Goal: Use online tool/utility: Utilize a website feature to perform a specific function

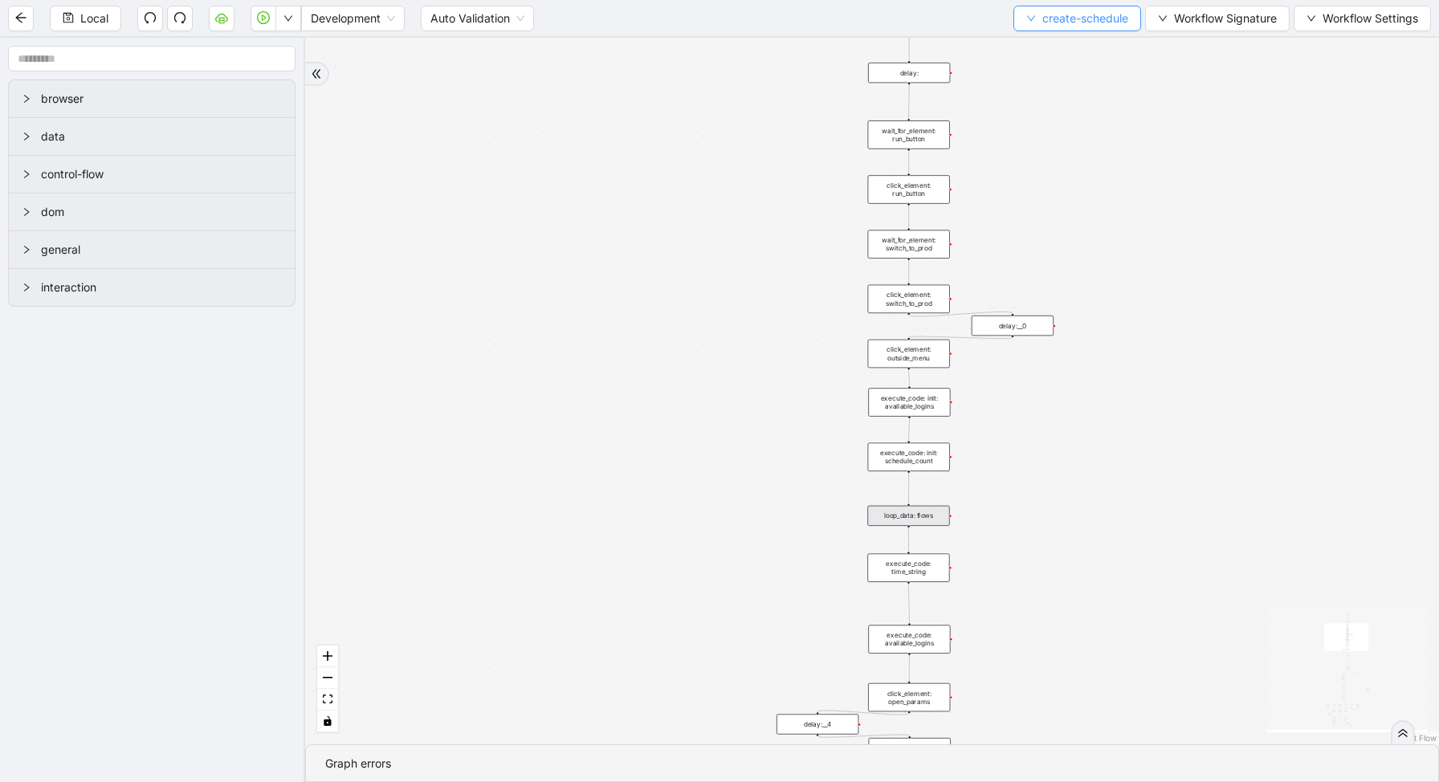
click at [1065, 14] on span "create-schedule" at bounding box center [1085, 19] width 86 height 18
click at [1023, 60] on li "Select" at bounding box center [1073, 50] width 122 height 26
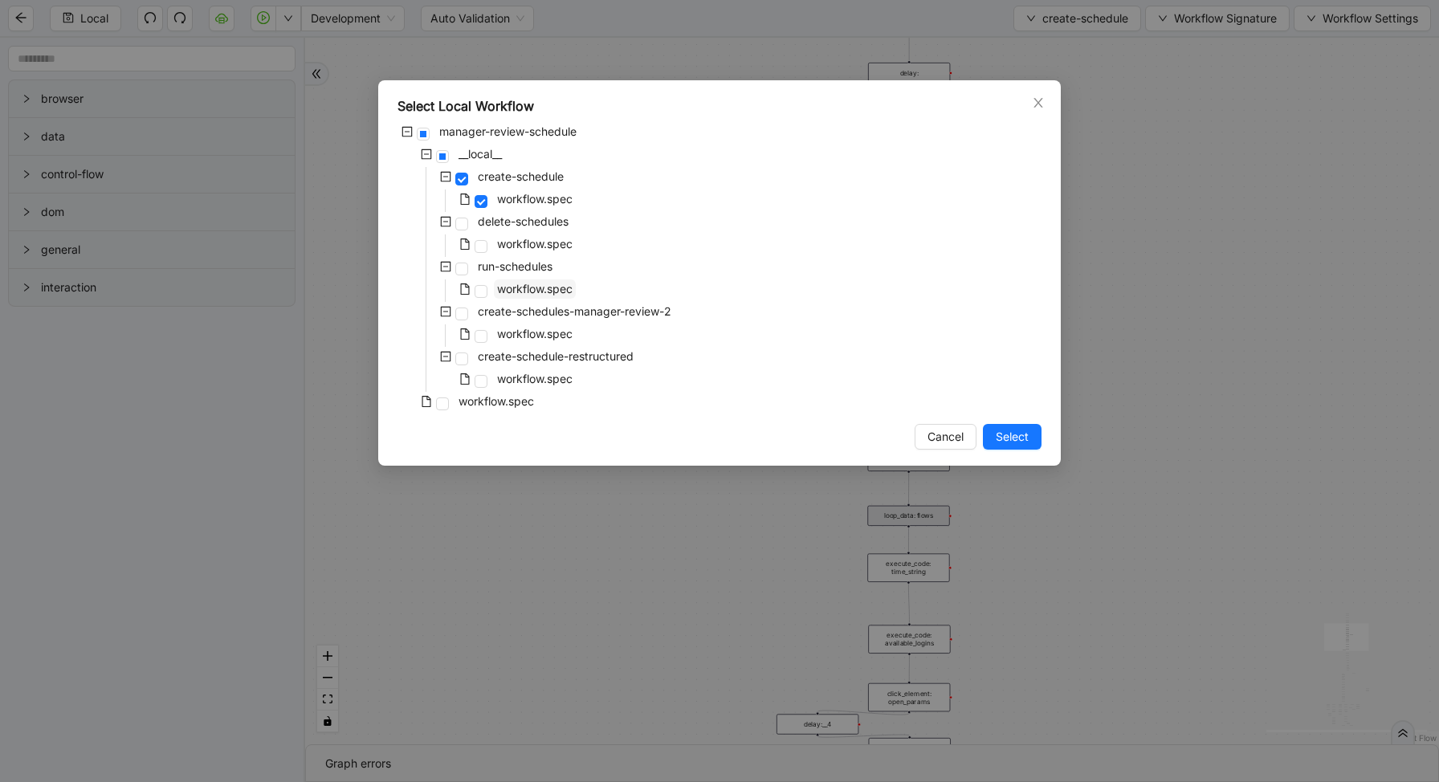
click at [502, 286] on span "workflow.spec" at bounding box center [534, 289] width 75 height 14
click at [1008, 446] on button "Select" at bounding box center [1012, 437] width 59 height 26
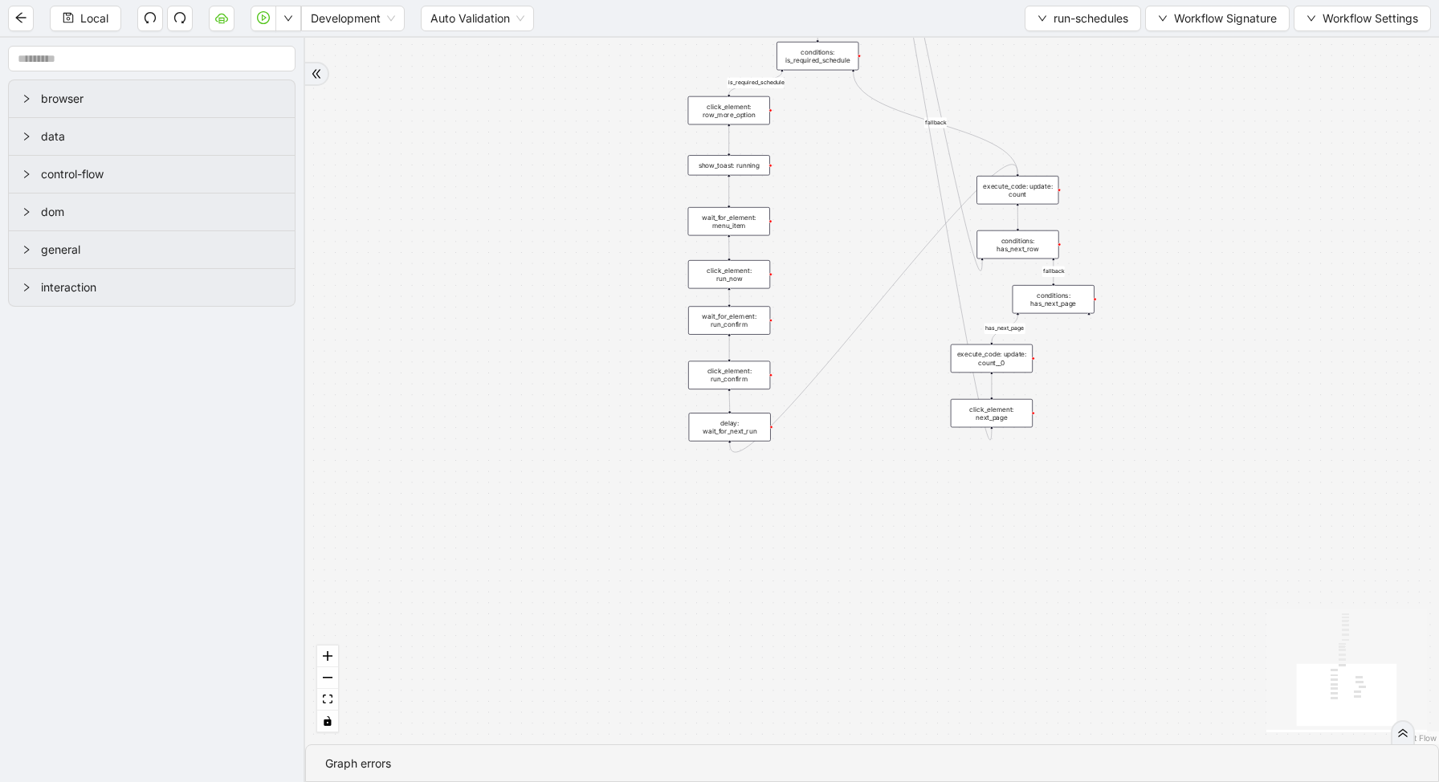
click at [836, 67] on div "conditions: is_required_schedule" at bounding box center [817, 56] width 82 height 28
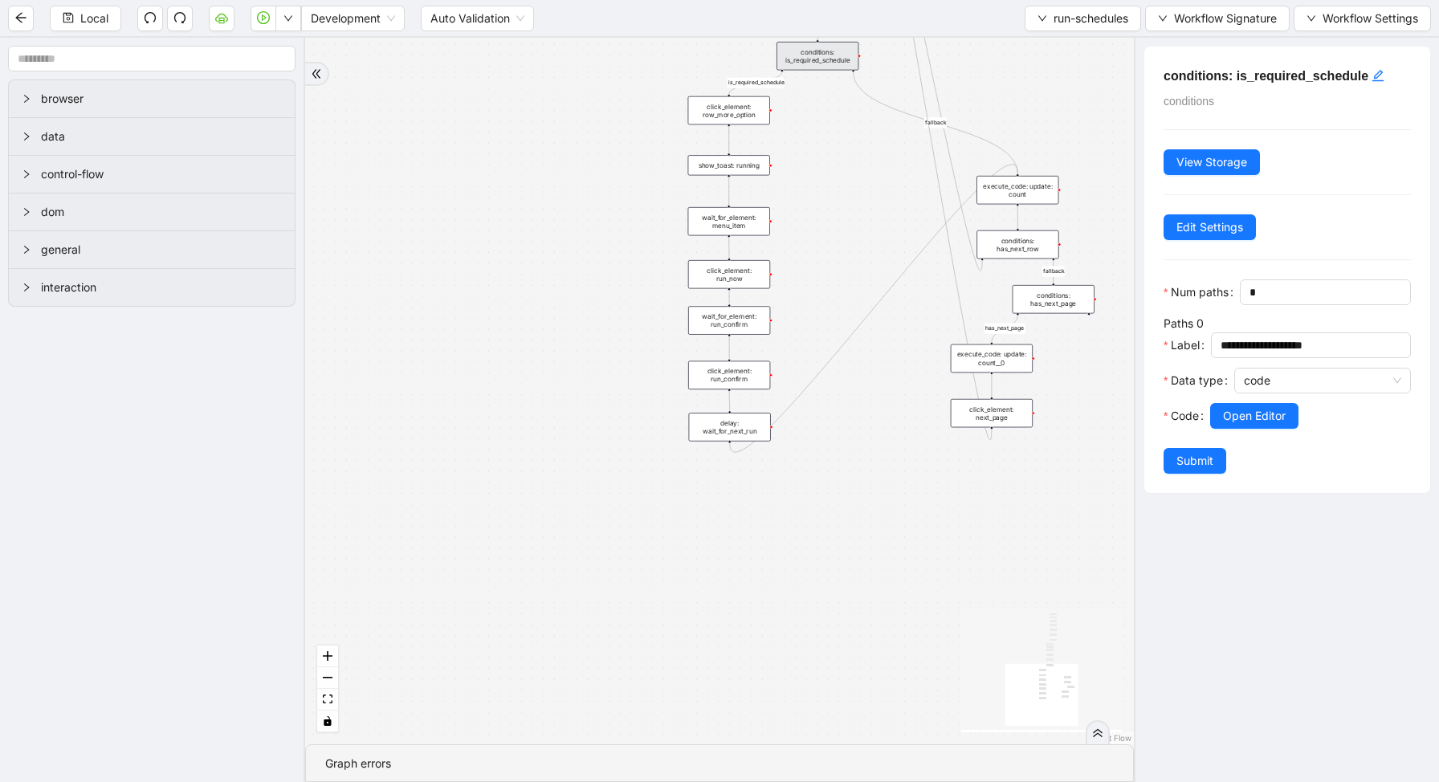
click at [1245, 430] on div at bounding box center [1310, 438] width 201 height 19
click at [1239, 422] on span "Open Editor" at bounding box center [1254, 416] width 63 height 18
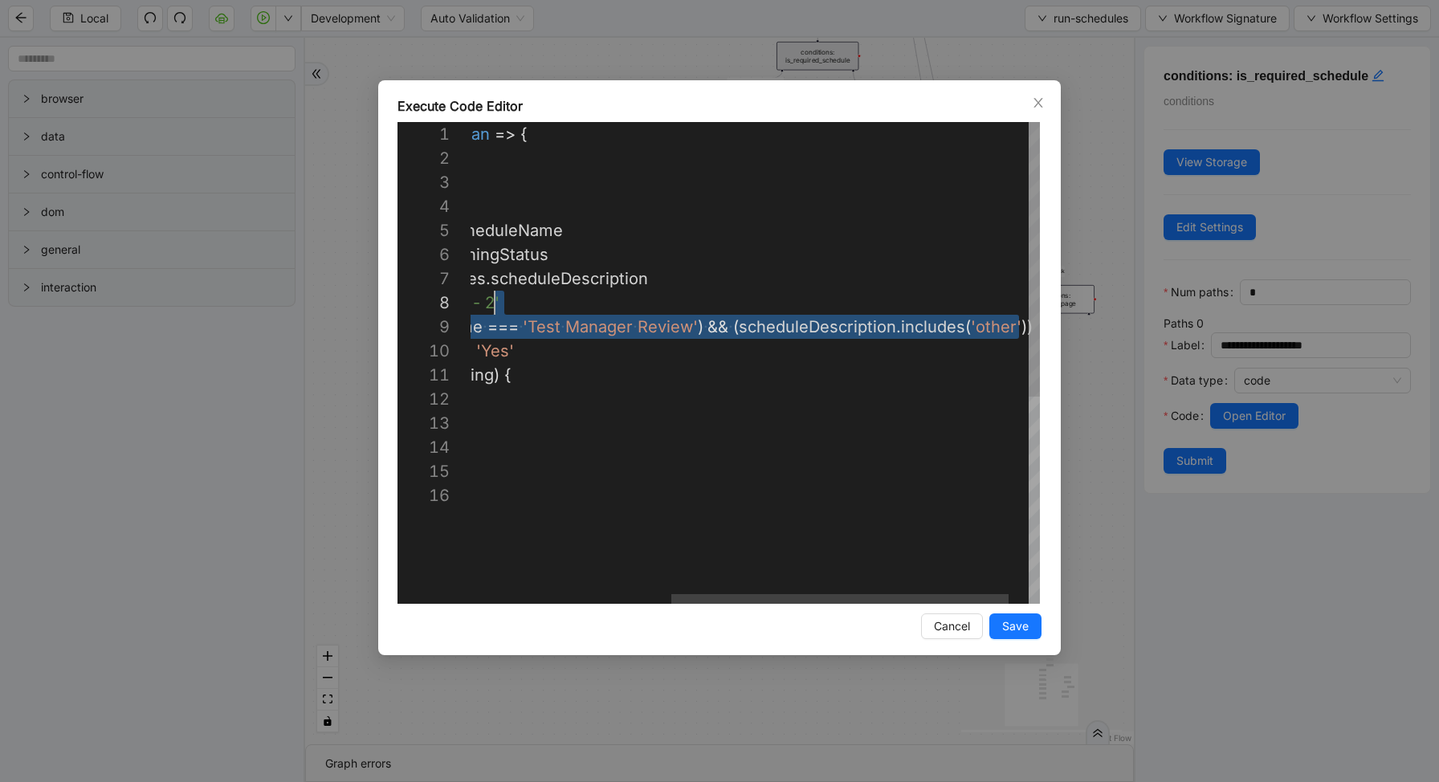
scroll to position [193, 845]
drag, startPoint x: 985, startPoint y: 330, endPoint x: 978, endPoint y: 319, distance: 13.4
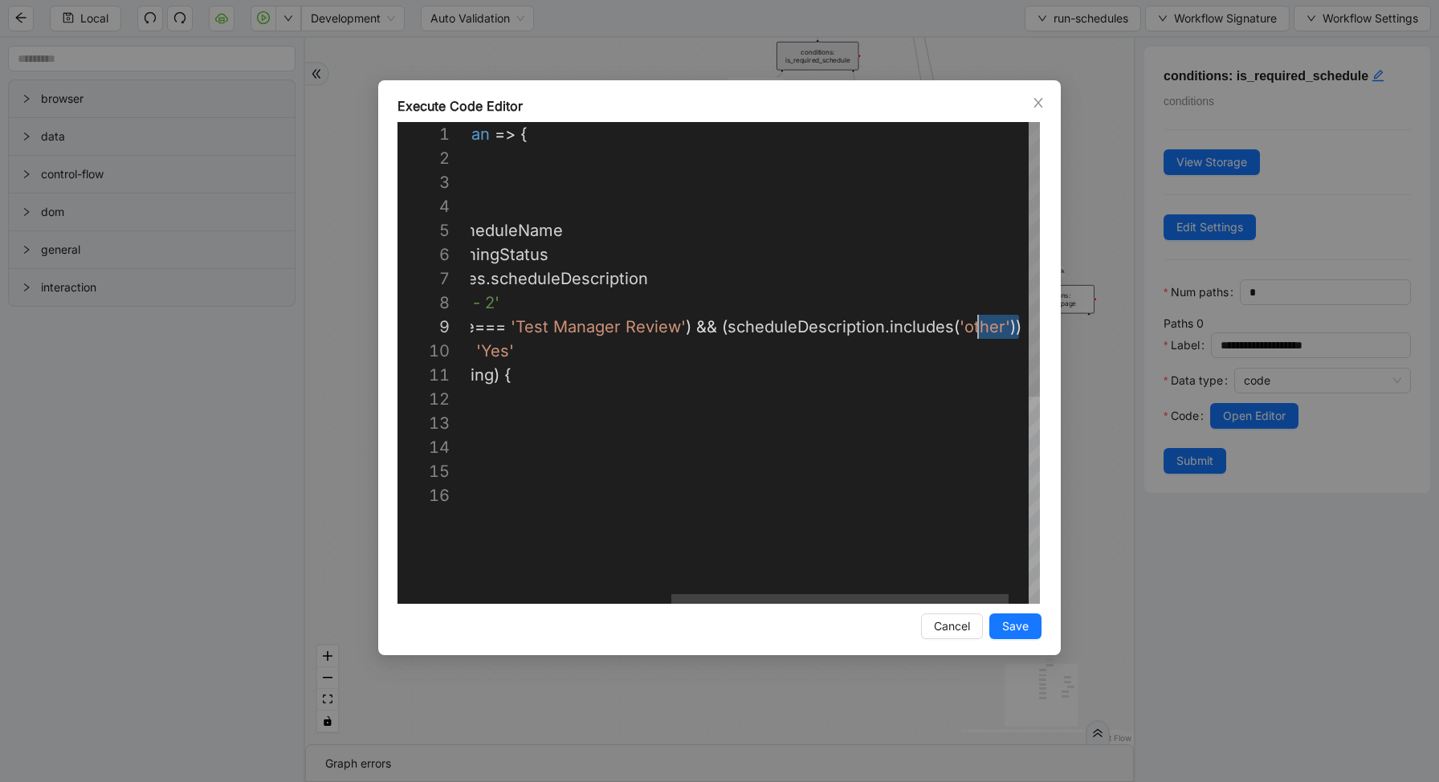
click at [978, 319] on div "({ storage }: ExecuteCodeParameters ): boolean => { //#region CodeBlock // code…" at bounding box center [603, 543] width 940 height 843
click at [727, 324] on div "({ storage }: ExecuteCodeParameters ): boolean => { //#region CodeBlock // code…" at bounding box center [603, 543] width 940 height 843
click at [995, 327] on div "({ storage }: ExecuteCodeParameters ): boolean => { //#region CodeBlock // code…" at bounding box center [605, 543] width 945 height 843
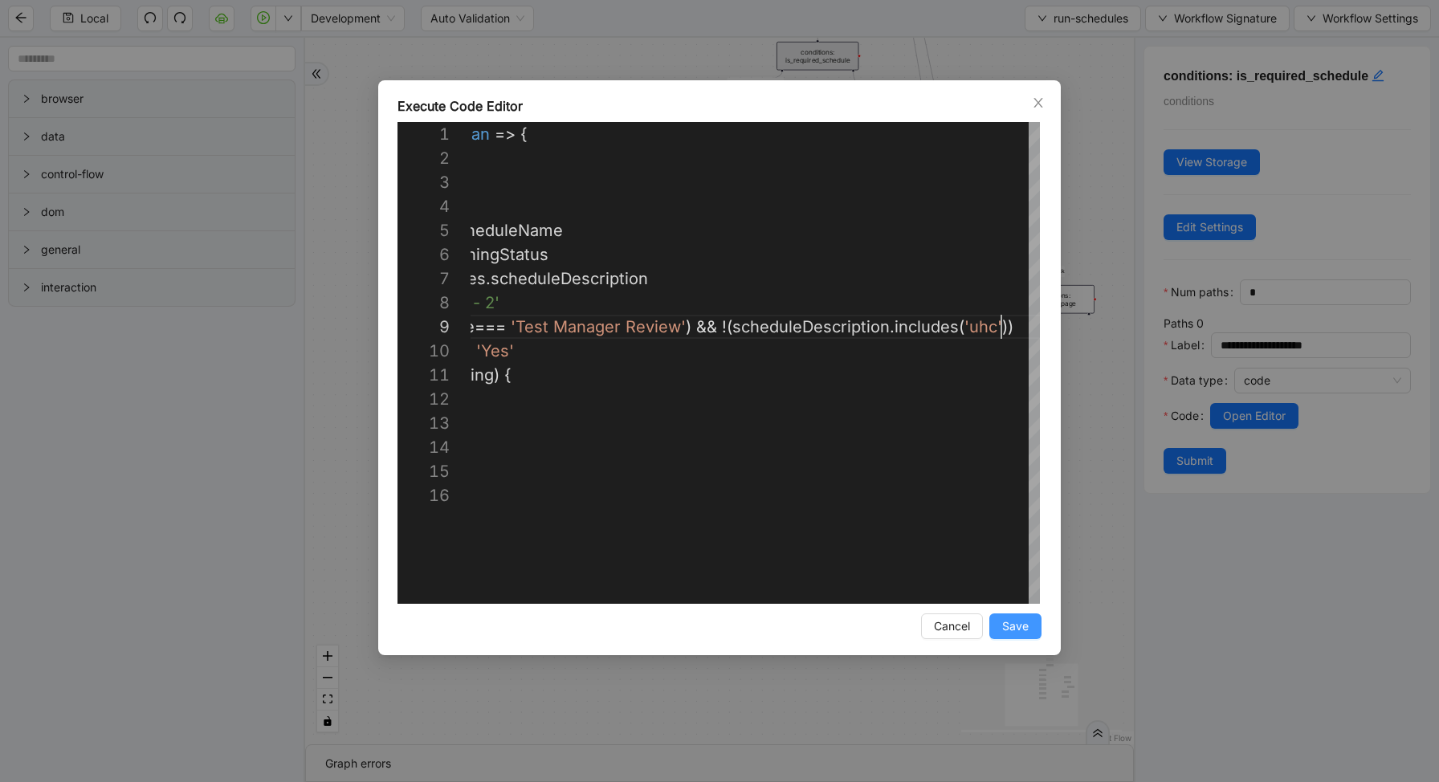
type textarea "**********"
click at [1026, 634] on span "Save" at bounding box center [1015, 626] width 26 height 18
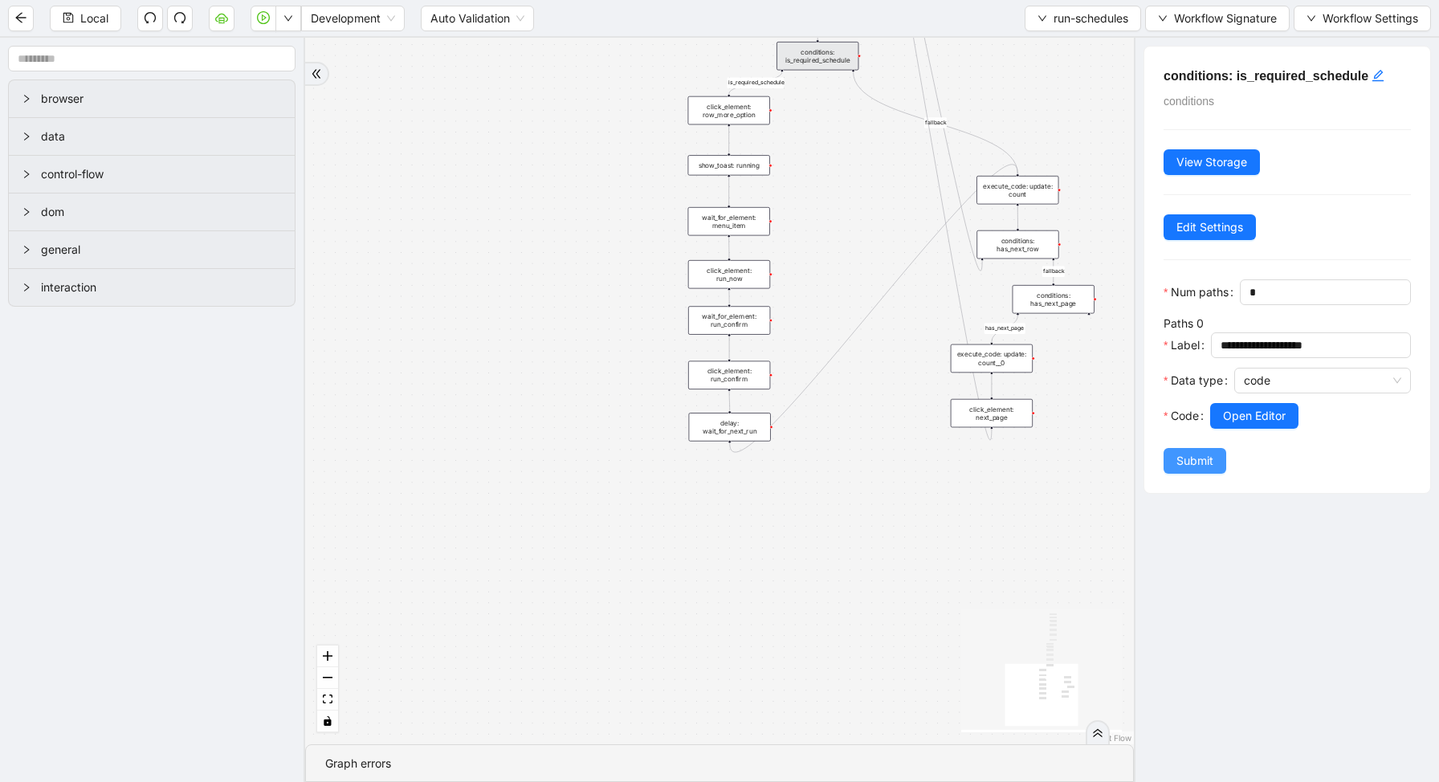
click at [1190, 454] on span "Submit" at bounding box center [1194, 461] width 37 height 18
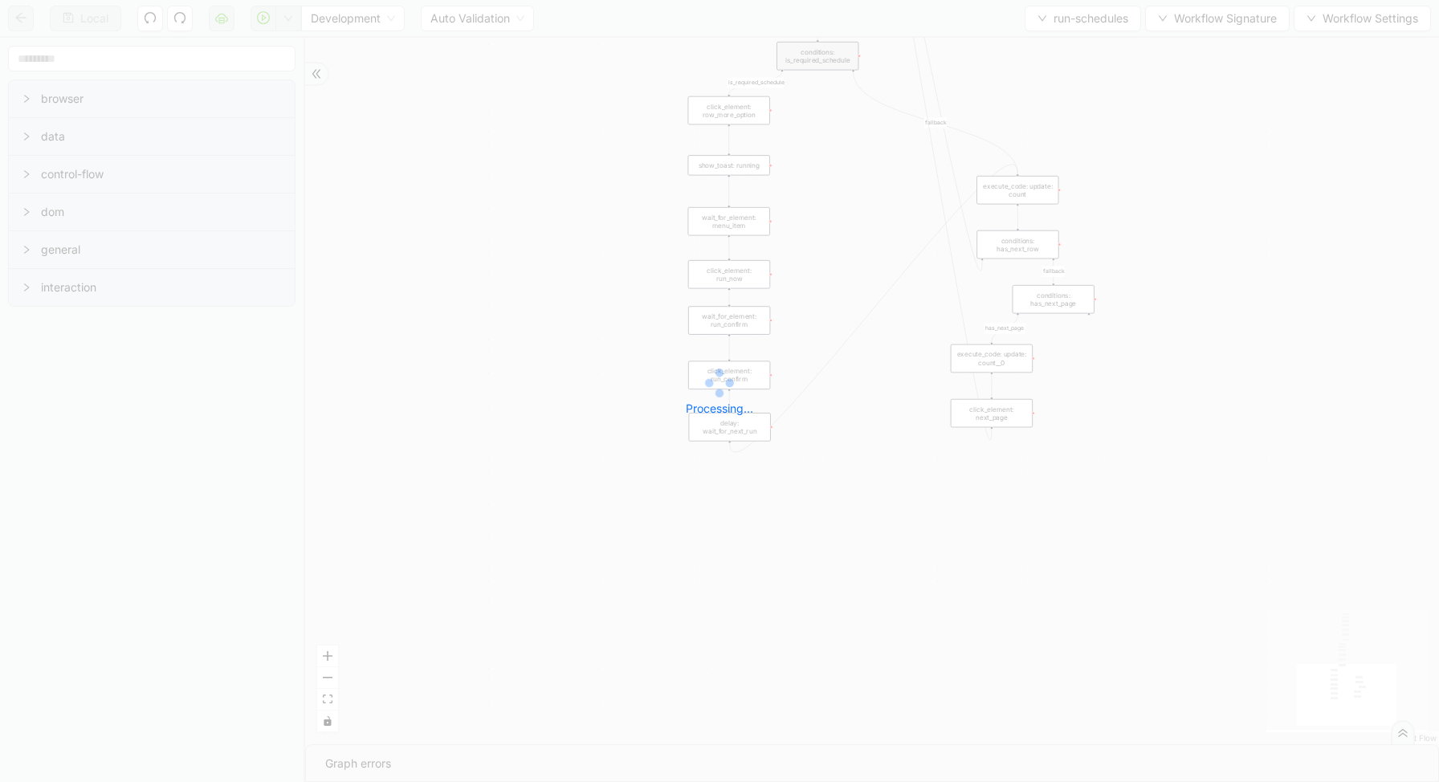
click at [294, 23] on div "Local Development Auto Validation run-schedules Workflow Signature Workflow Set…" at bounding box center [719, 391] width 1439 height 782
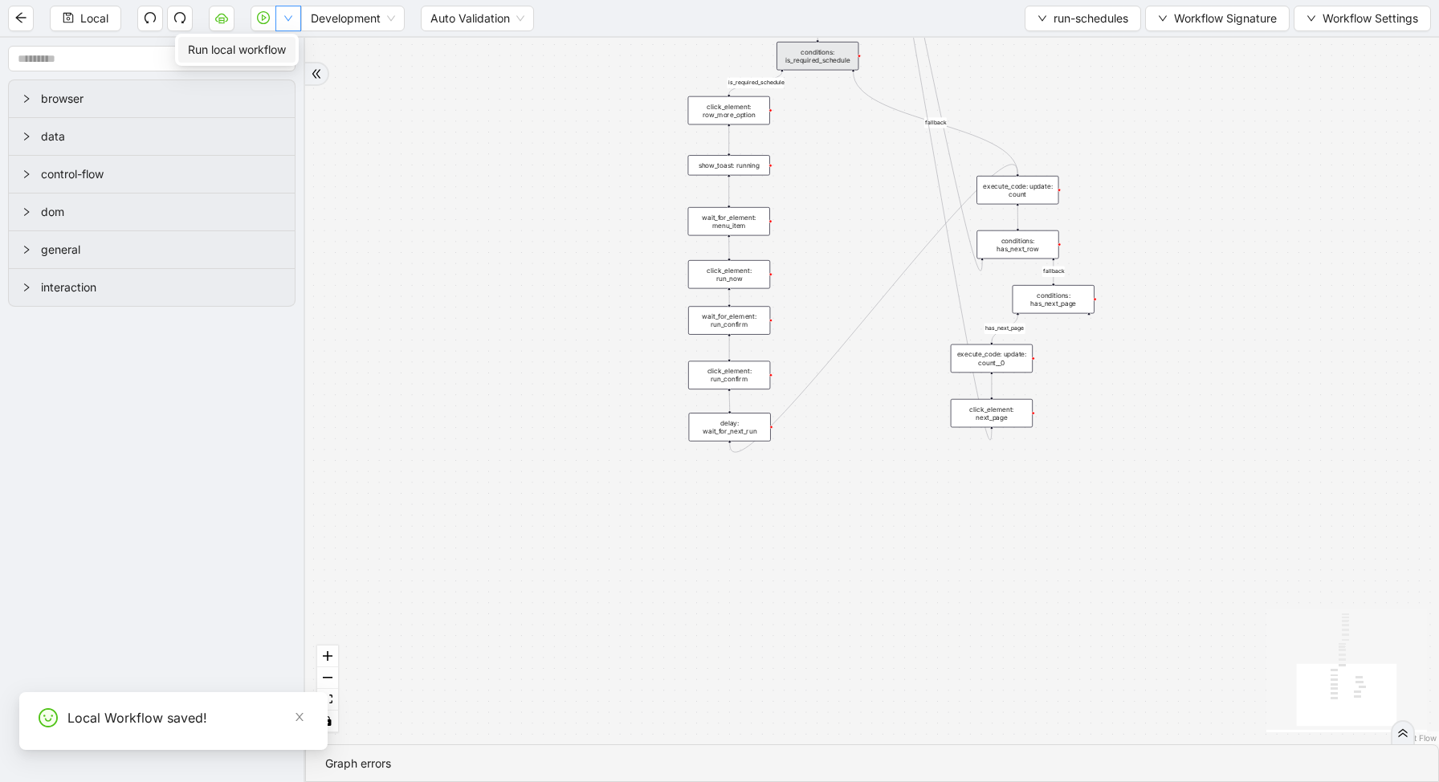
click at [291, 17] on icon "down" at bounding box center [288, 19] width 8 height 6
click at [284, 45] on span "Run local workflow" at bounding box center [237, 50] width 98 height 18
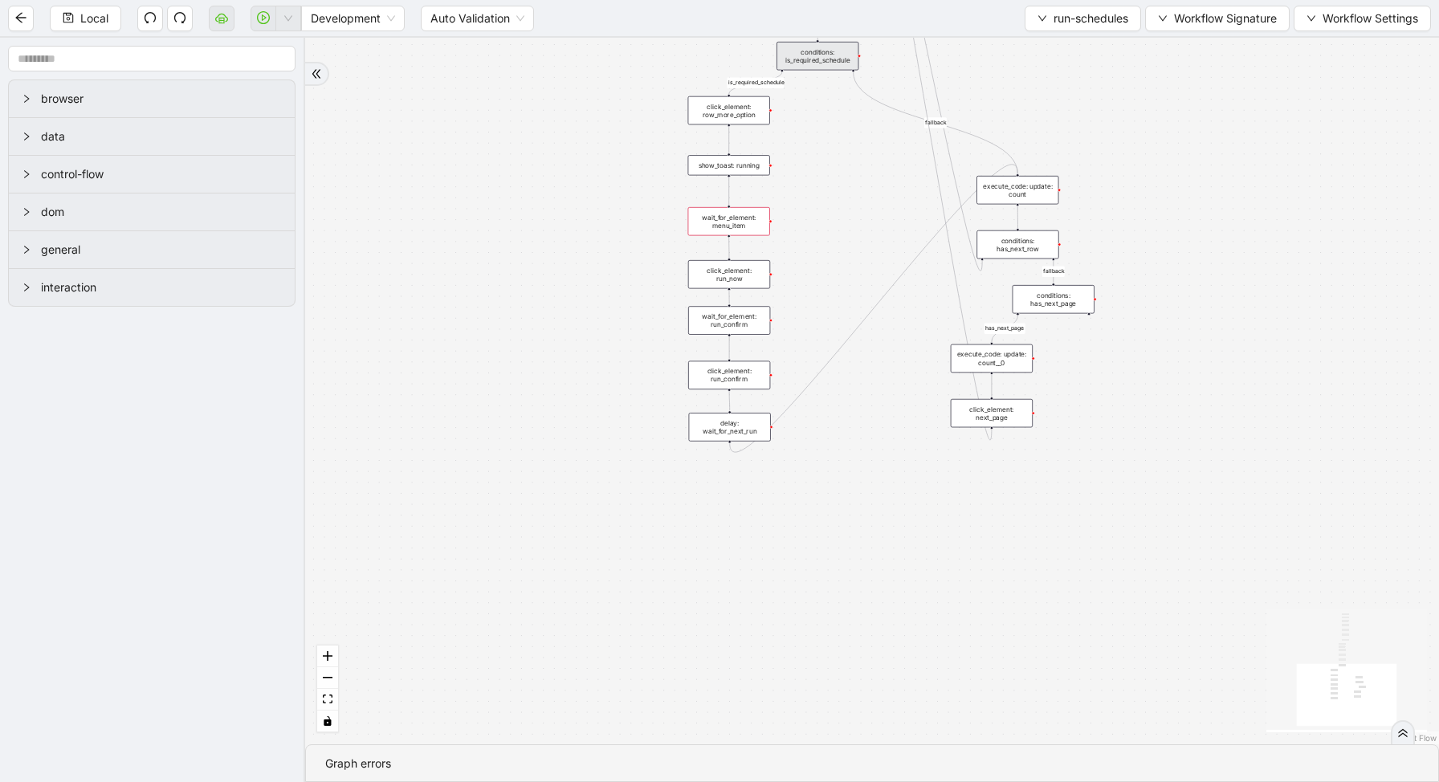
click at [887, 222] on div "loopFrom is_required_schedule has_next_row fallback fallback has_next_page trig…" at bounding box center [872, 391] width 1134 height 707
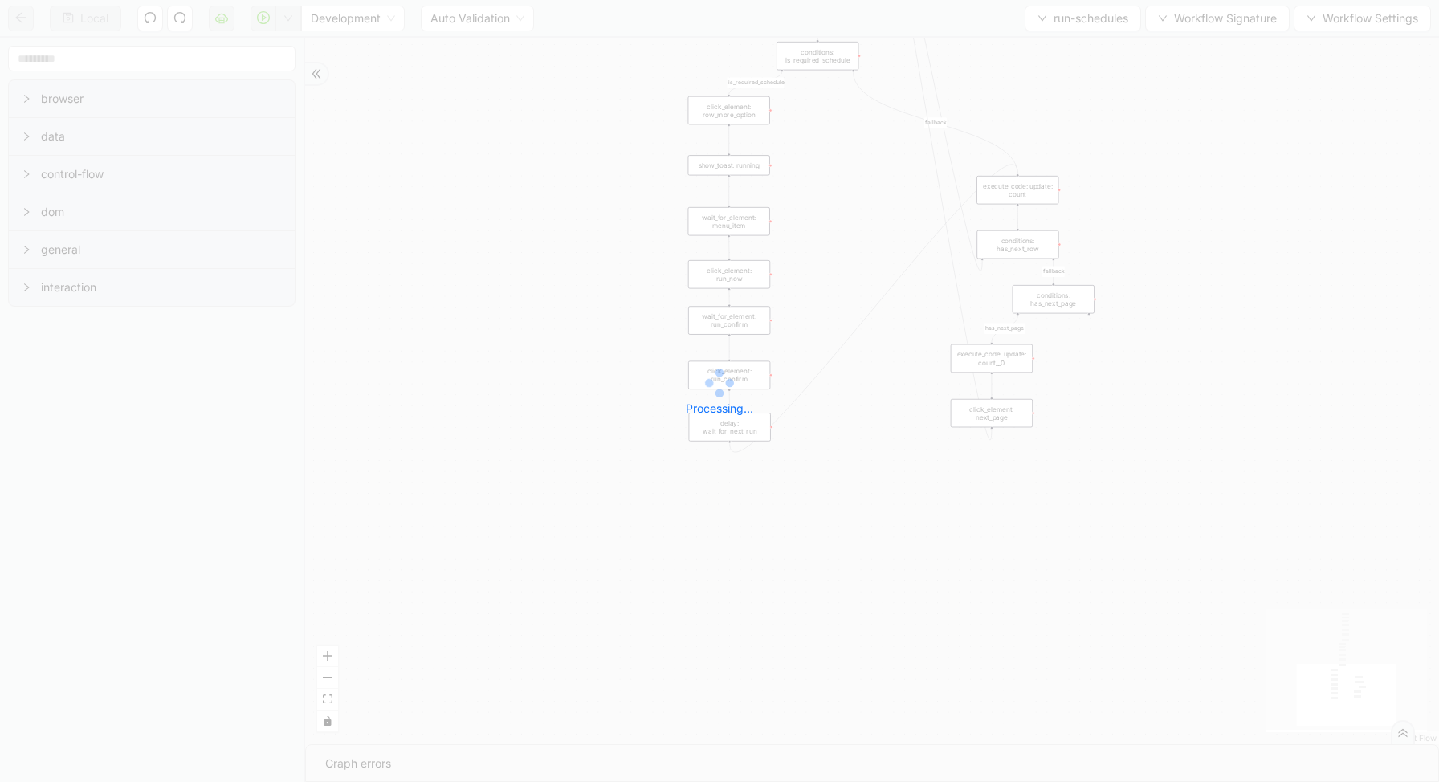
click at [1065, 22] on div "Local Development Auto Validation run-schedules Workflow Signature Workflow Set…" at bounding box center [719, 391] width 1439 height 782
